Goal: Navigation & Orientation: Find specific page/section

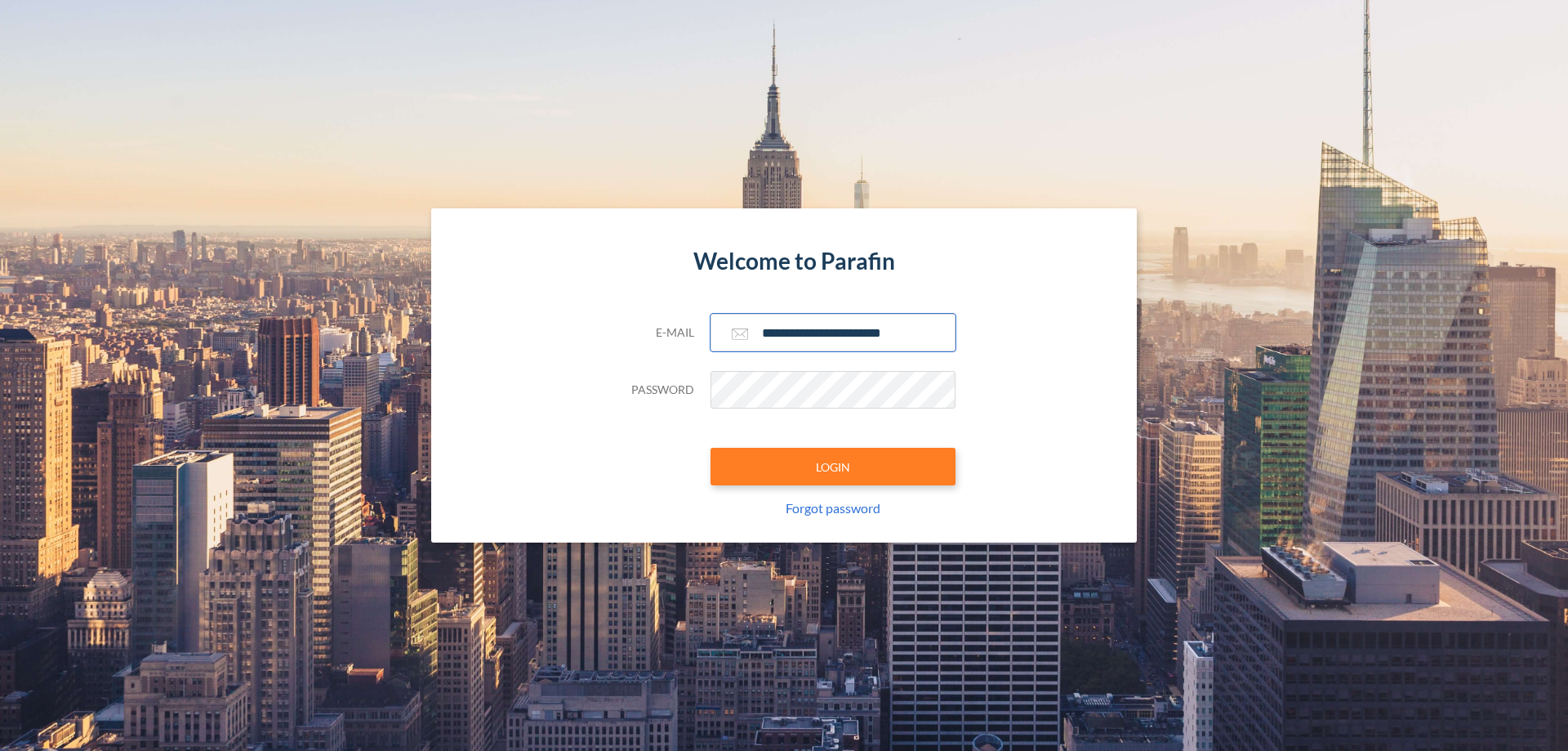
type input "**********"
click at [833, 466] on button "LOGIN" at bounding box center [833, 466] width 245 height 38
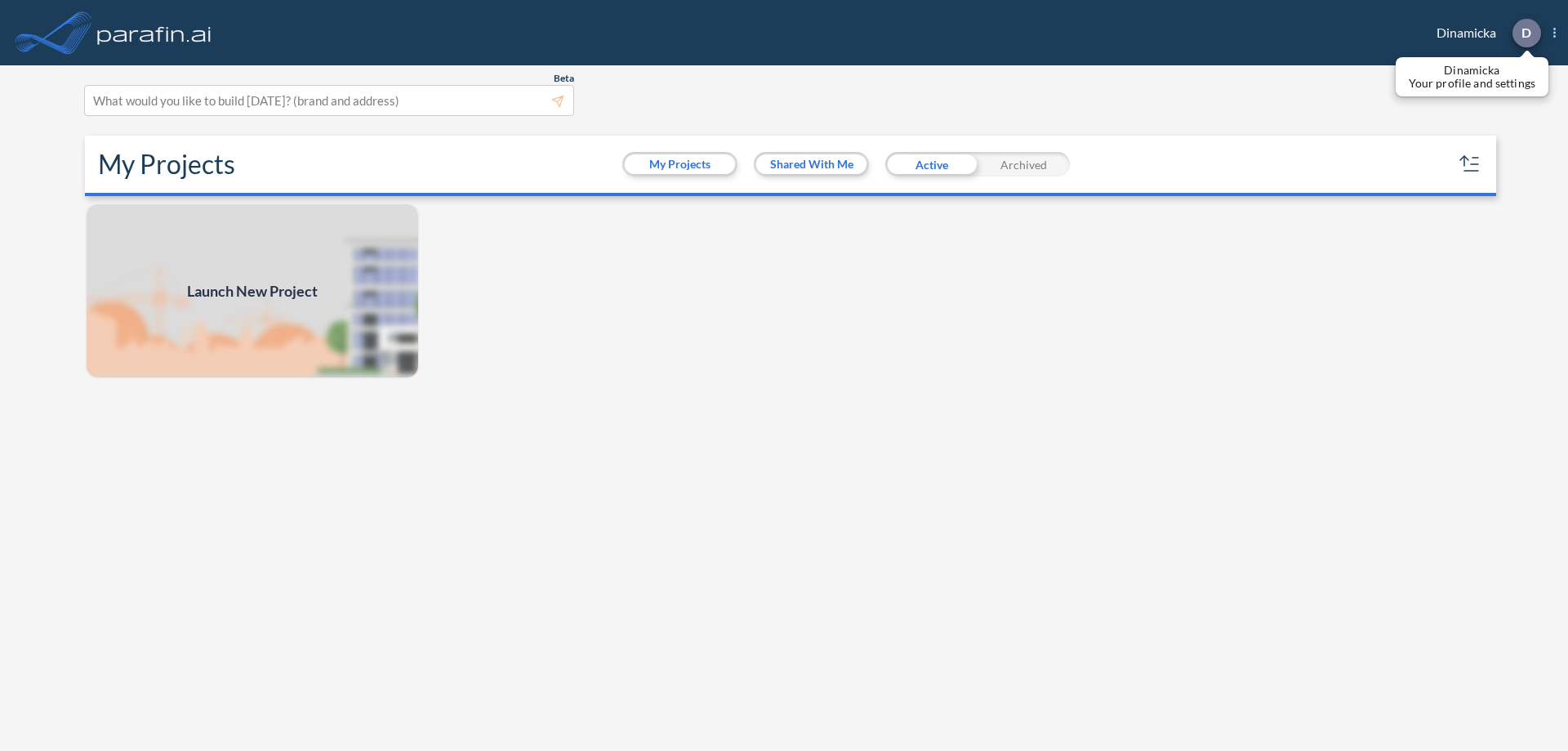
click at [1526, 32] on p "D" at bounding box center [1526, 32] width 9 height 15
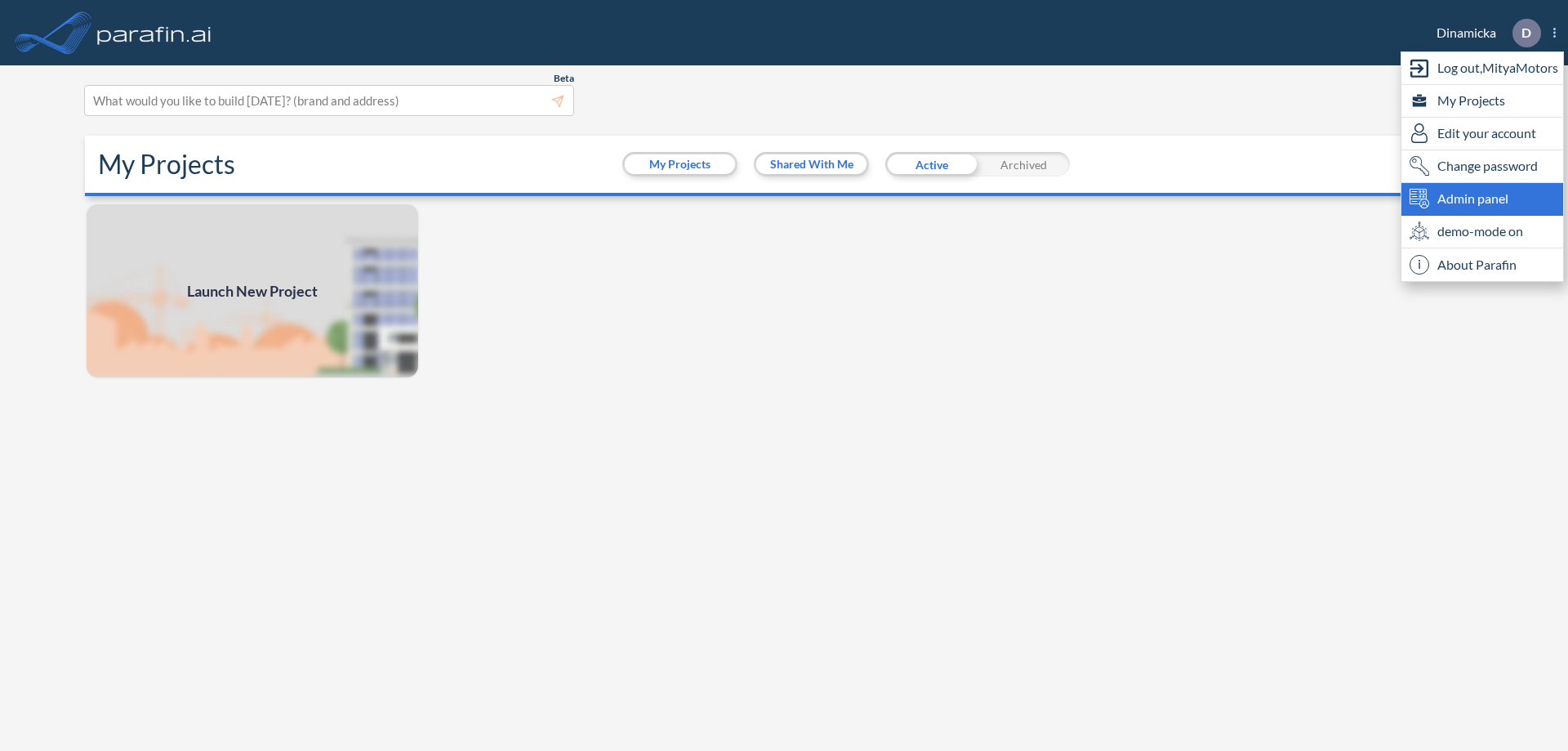
click at [1483, 198] on span "Admin panel" at bounding box center [1472, 198] width 71 height 20
